Goal: Transaction & Acquisition: Purchase product/service

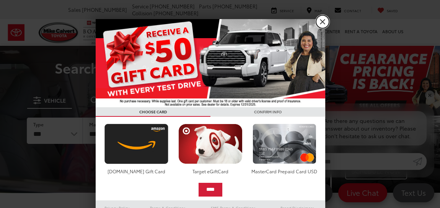
drag, startPoint x: 324, startPoint y: 18, endPoint x: 203, endPoint y: 26, distance: 121.0
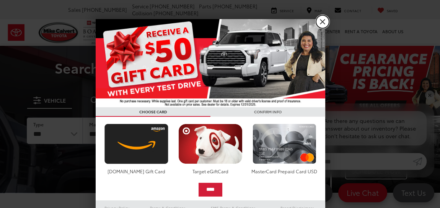
click at [324, 18] on link "X" at bounding box center [322, 21] width 13 height 13
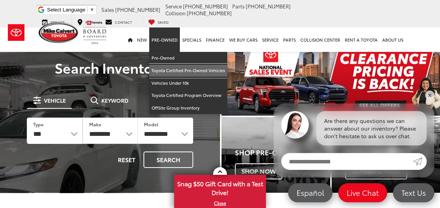
click at [168, 65] on link "Toyota Certified Pre-Owned Vehicles" at bounding box center [188, 71] width 78 height 13
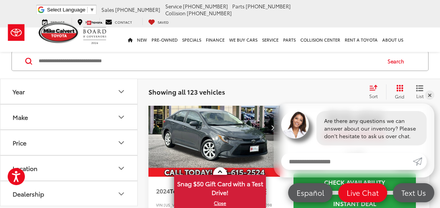
scroll to position [306, 0]
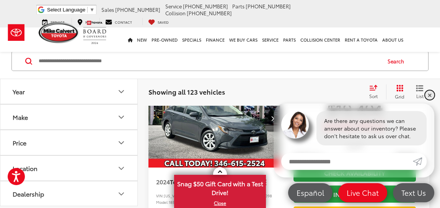
click at [428, 95] on link "✕" at bounding box center [429, 95] width 9 height 9
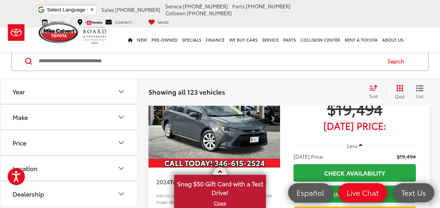
click at [220, 171] on span at bounding box center [219, 173] width 4 height 4
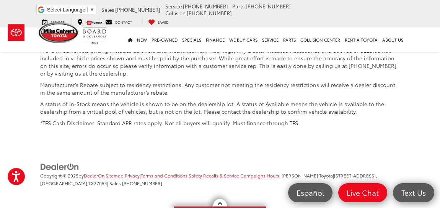
scroll to position [3019, 0]
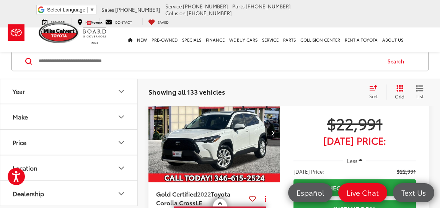
scroll to position [2284, 0]
